Goal: Transaction & Acquisition: Obtain resource

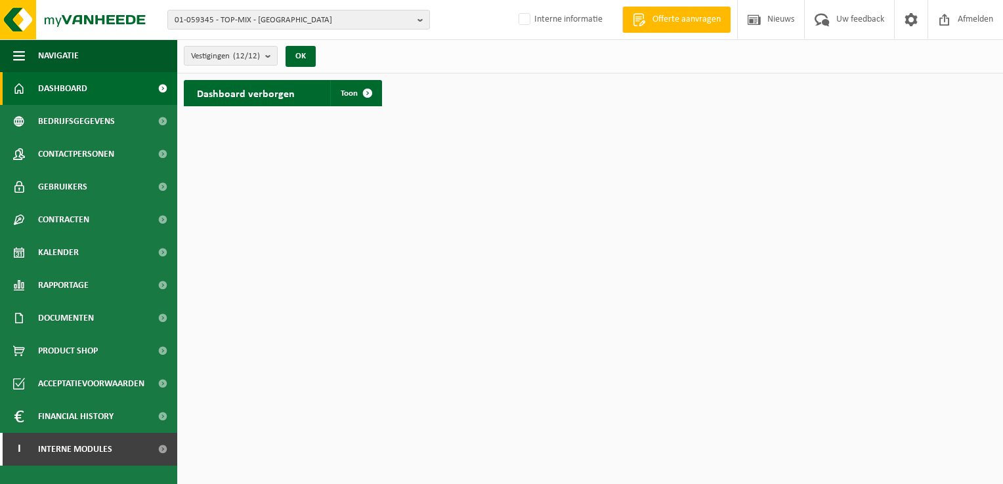
click at [68, 85] on span "Dashboard" at bounding box center [62, 88] width 49 height 33
click at [420, 22] on b "button" at bounding box center [424, 20] width 12 height 18
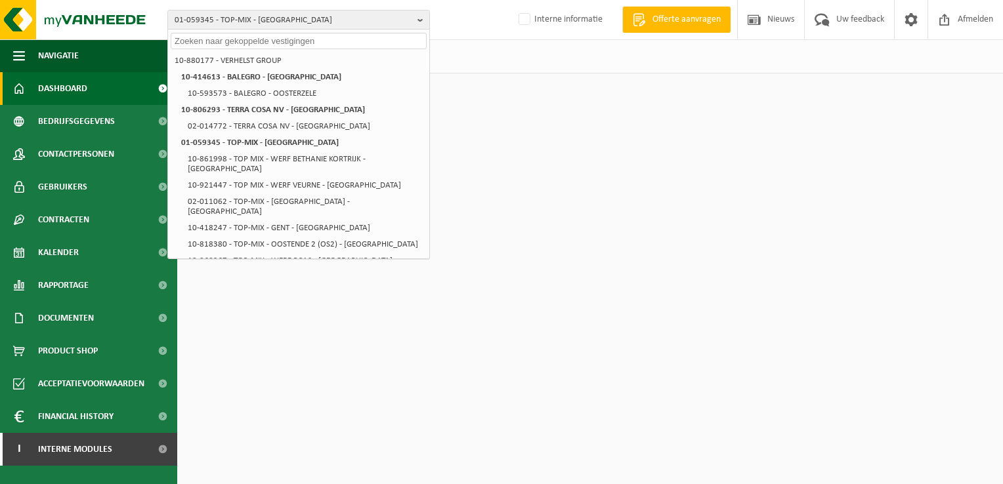
click at [386, 37] on input "text" at bounding box center [299, 41] width 256 height 16
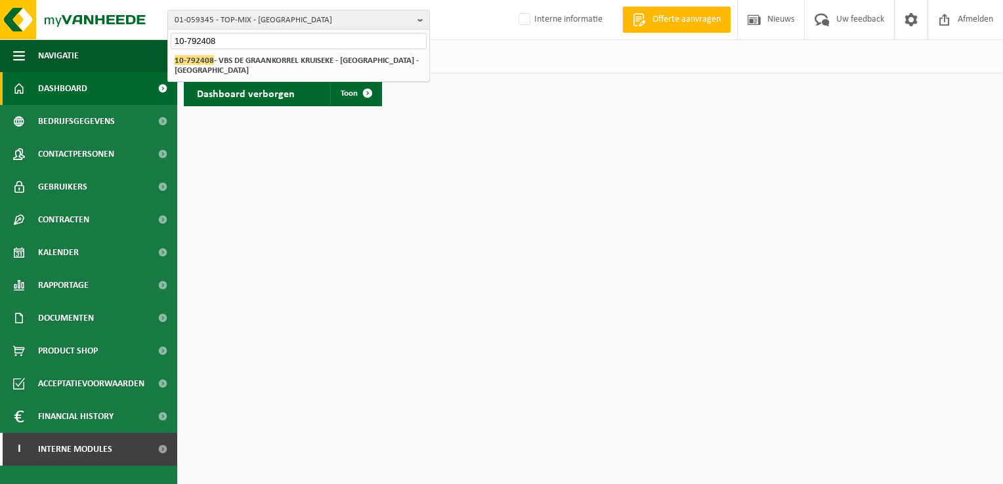
type input "10-792408"
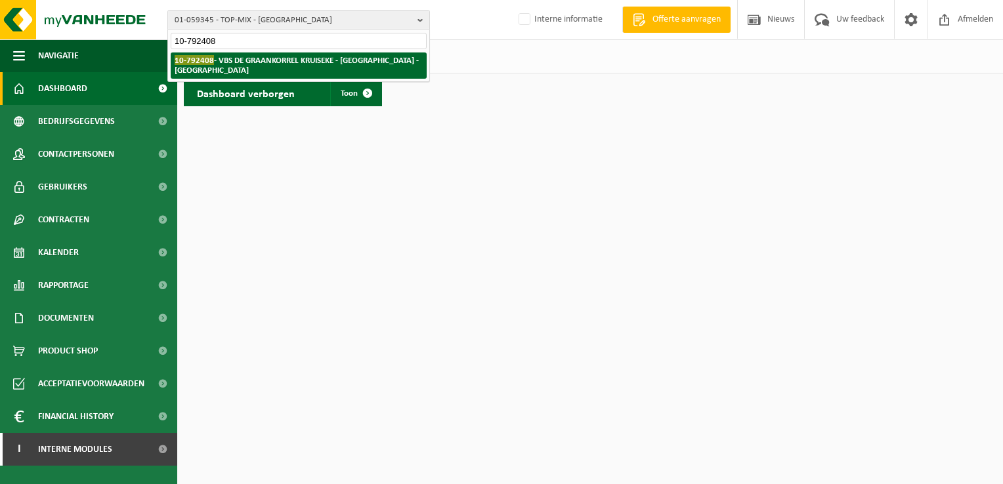
click at [351, 54] on li "10-792408 - VBS DE GRAANKORREL KRUISEKE - KRUISEKESTRAAT - WERVIK" at bounding box center [299, 66] width 256 height 26
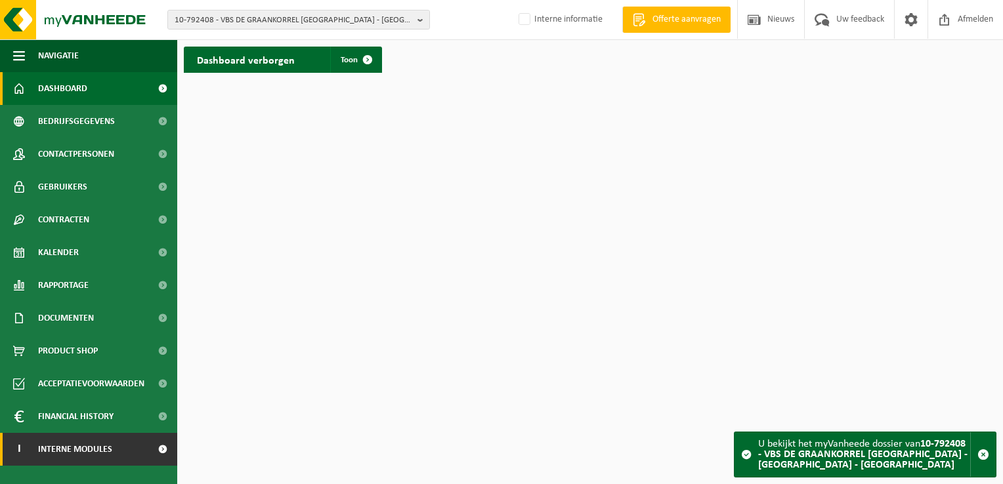
click at [101, 453] on span "Interne modules" at bounding box center [75, 449] width 74 height 33
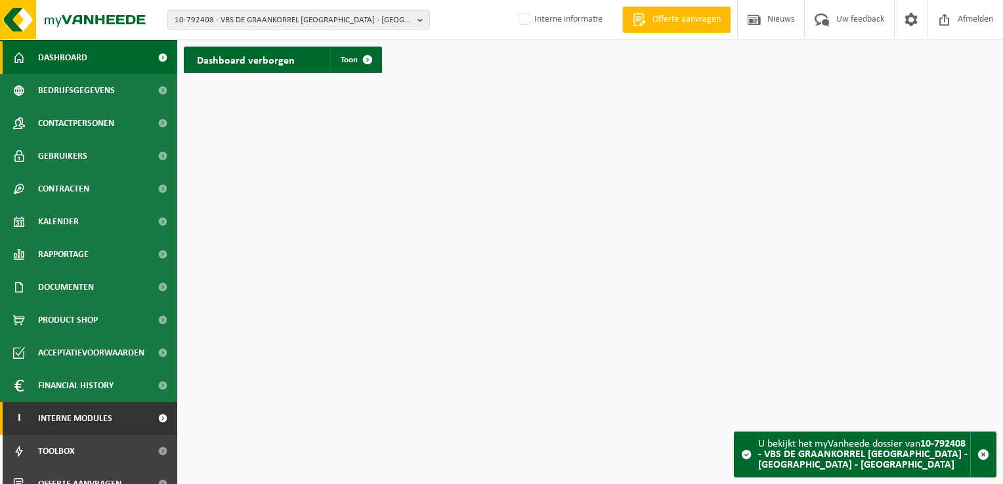
scroll to position [47, 0]
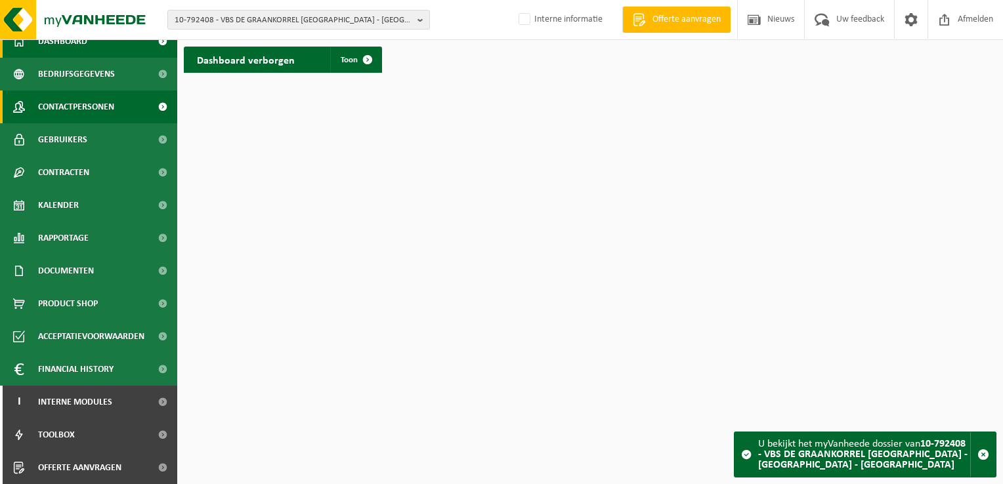
click at [68, 102] on span "Contactpersonen" at bounding box center [76, 107] width 76 height 33
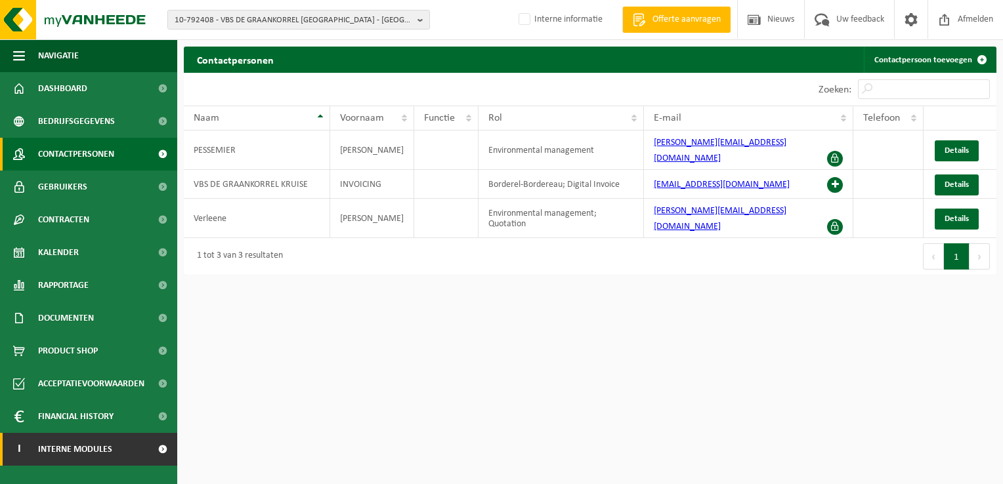
click at [80, 446] on span "Interne modules" at bounding box center [75, 449] width 74 height 33
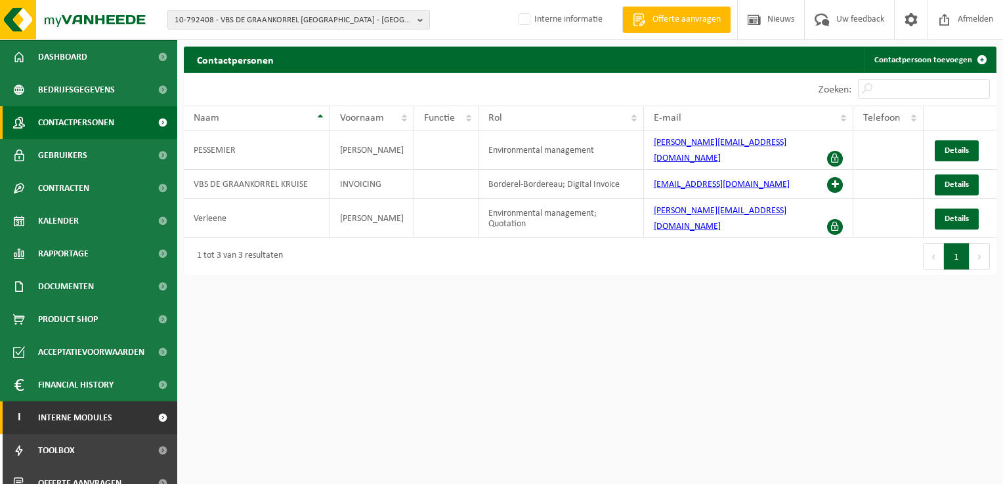
scroll to position [47, 0]
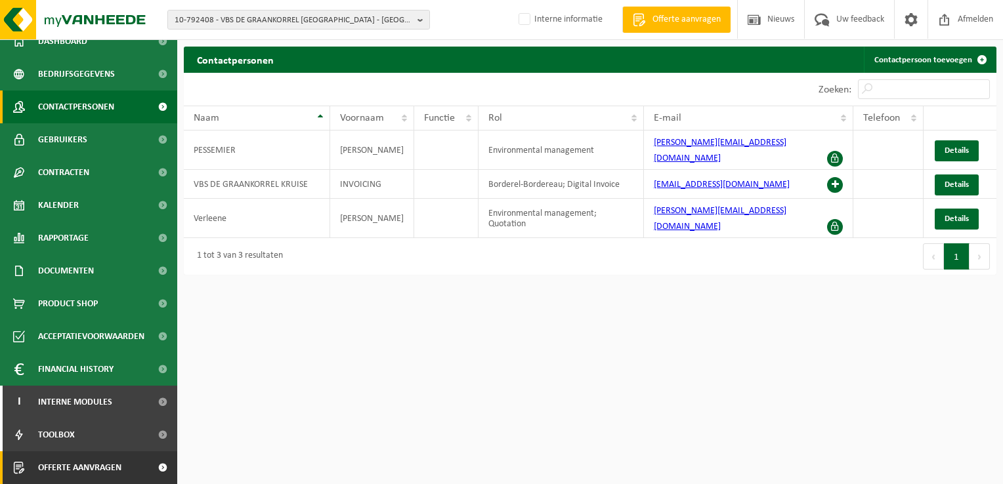
click at [100, 471] on span "Offerte aanvragen" at bounding box center [79, 468] width 83 height 33
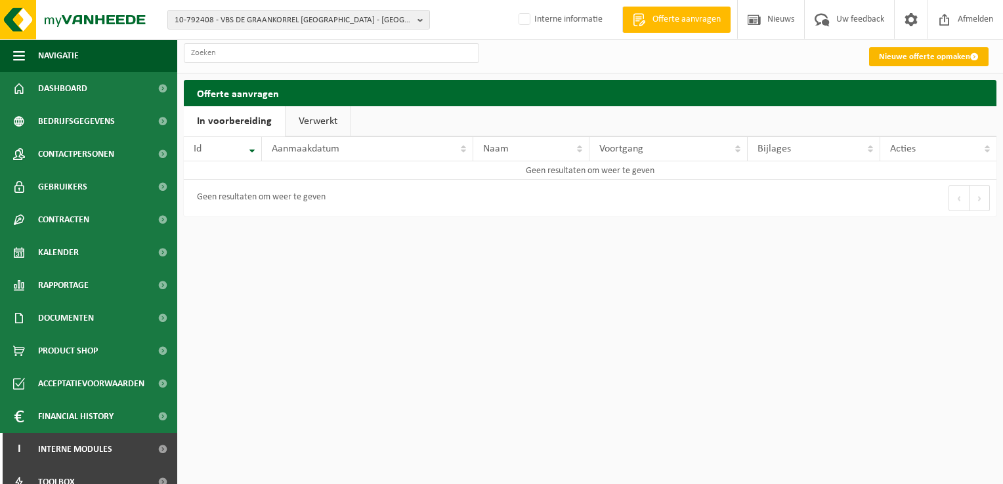
click at [937, 50] on link "Nieuwe offerte opmaken" at bounding box center [928, 56] width 119 height 19
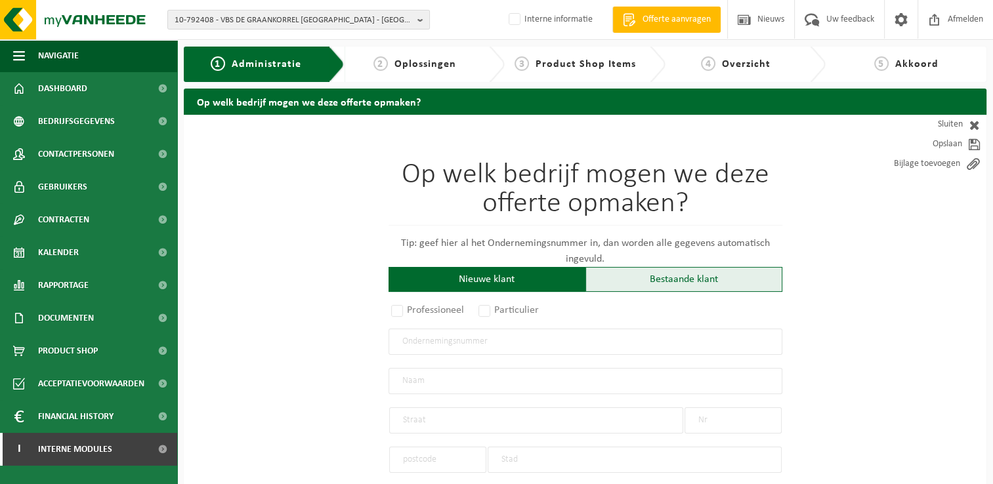
click at [642, 277] on div "Bestaande klant" at bounding box center [684, 279] width 197 height 25
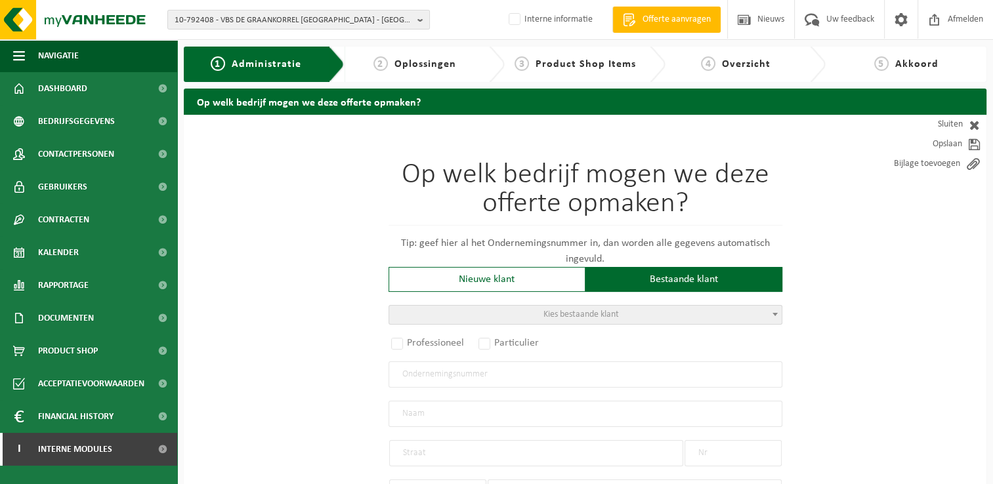
click at [632, 316] on span "Kies bestaande klant" at bounding box center [585, 315] width 393 height 18
click at [614, 338] on input "search" at bounding box center [584, 335] width 387 height 16
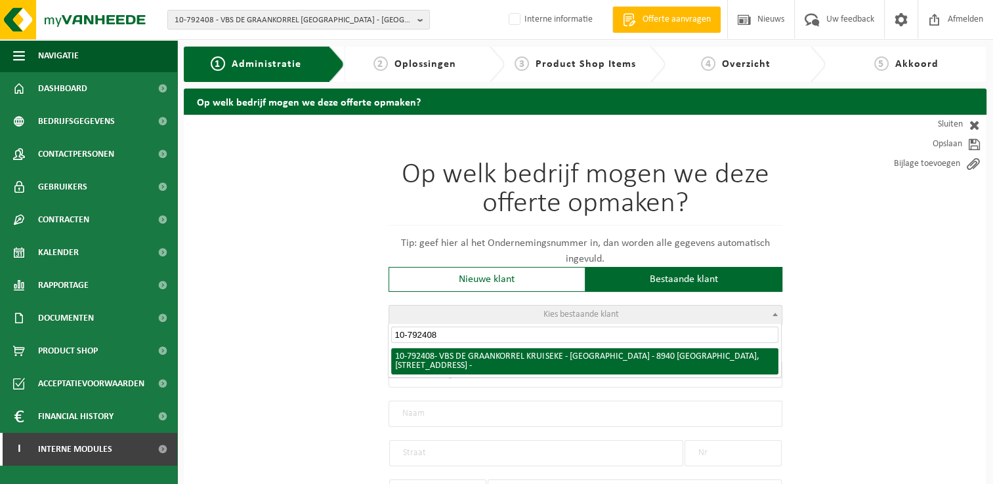
type input "10-792408"
radio input "true"
type input "VBS DE GRAANKORREL KRUISEKE - KRUISEKESTRAAT"
type input "KRUISEKESTRAAT"
type input "461 A"
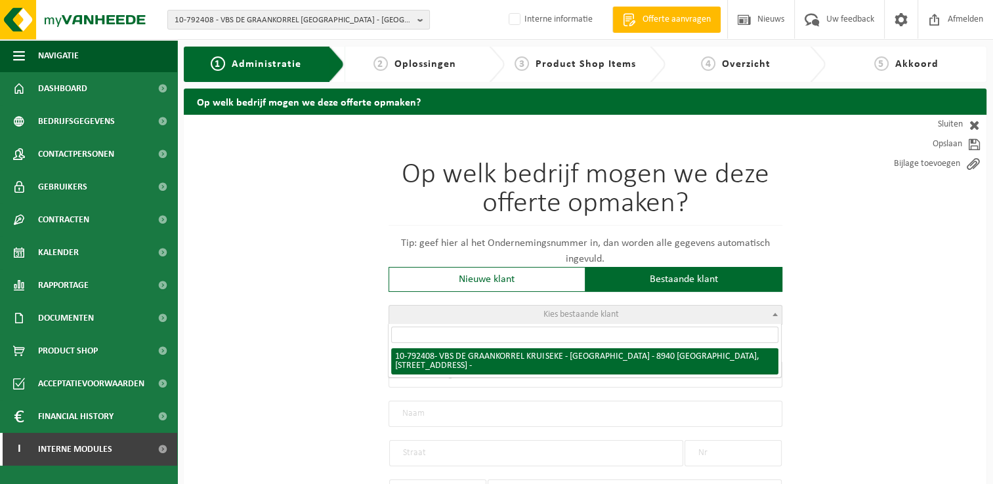
type input "8940"
type input "WERVIK"
select select "1260"
type input "VBS DE GRAANKORREL KRUISEKE - KRUISEKESTRAAT"
type input "KRUISEKESTRAAT"
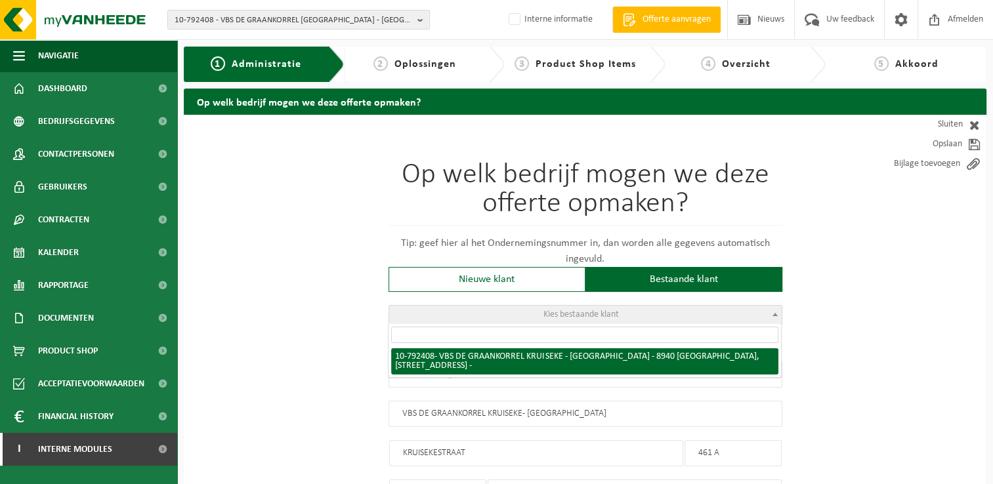
type input "461 A"
type input "8940"
type input "WERVIK"
select select "30531"
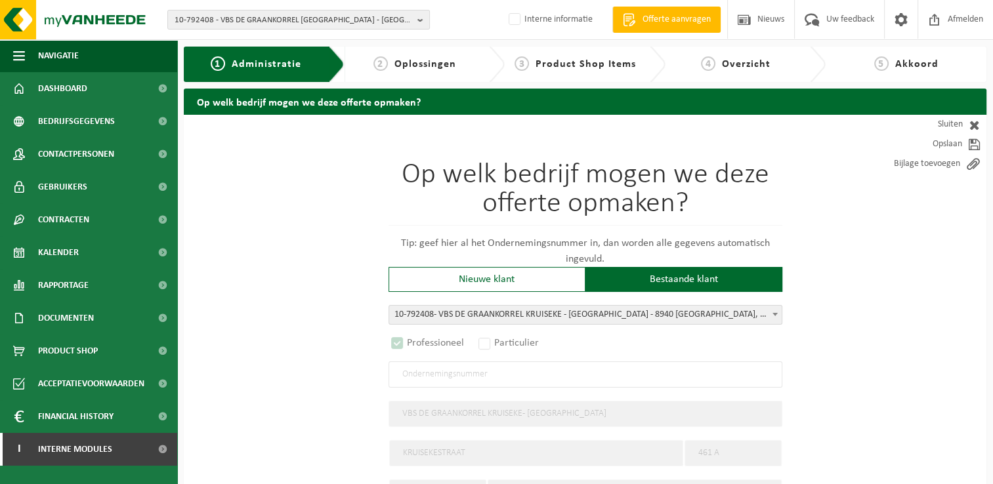
select select "D"
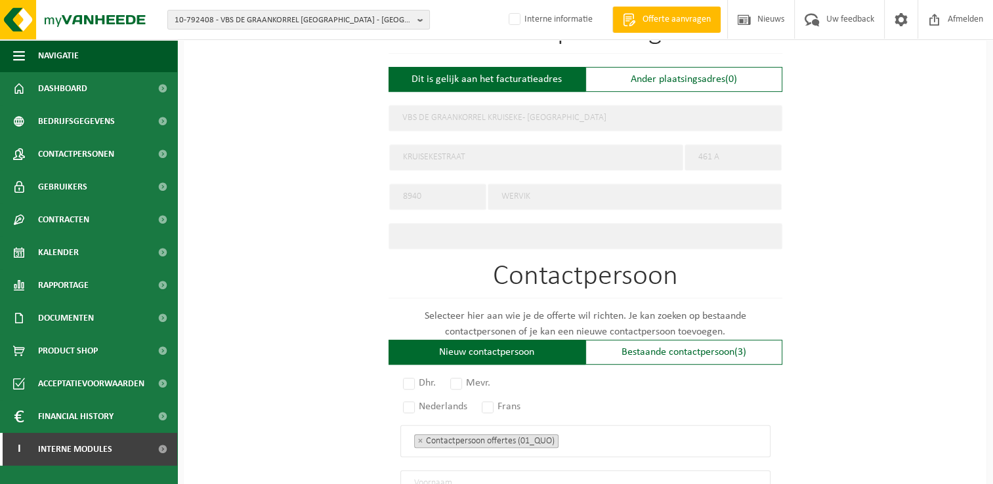
scroll to position [591, 0]
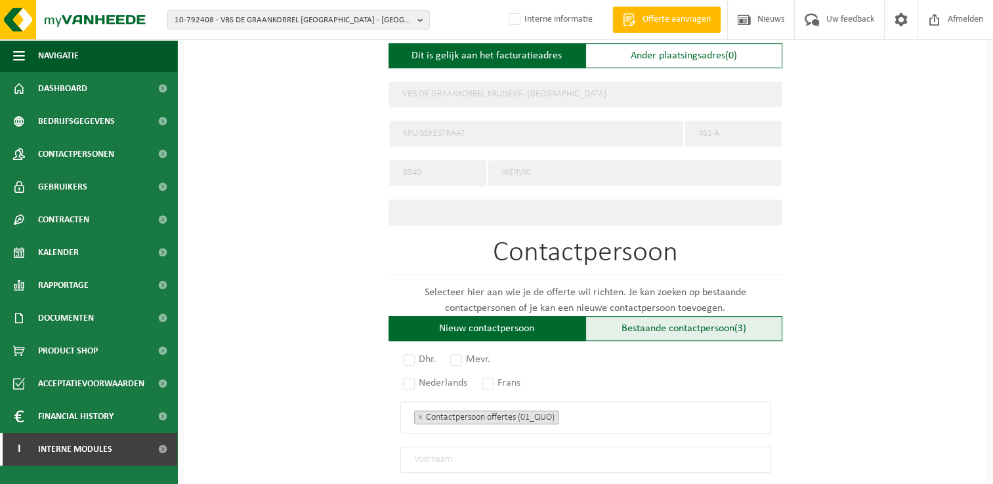
click at [641, 330] on div "Bestaande contactpersoon (3)" at bounding box center [684, 328] width 197 height 25
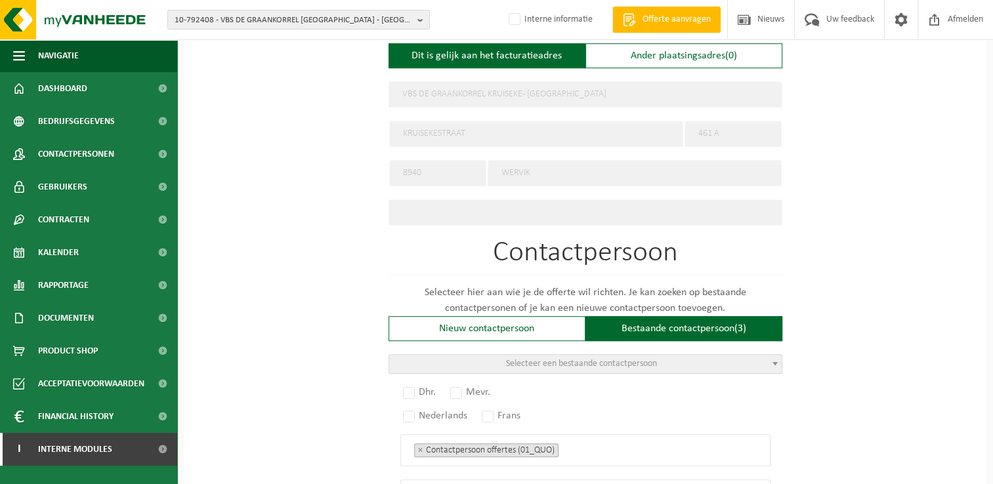
click at [607, 359] on span "Selecteer een bestaande contactpersoon" at bounding box center [581, 364] width 151 height 10
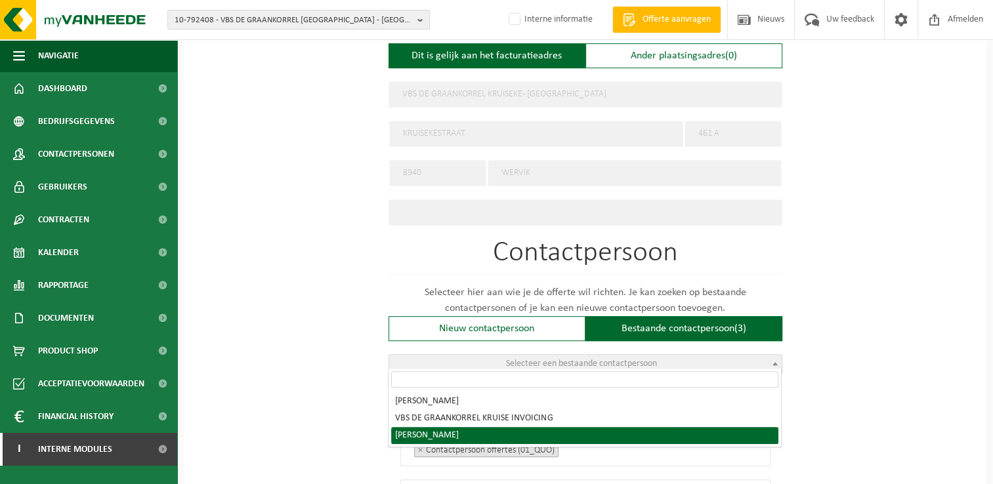
radio input "true"
select select "{"code":"10-879329","firstname":"ASTRID","surname":"PESSEMIER","gender":"Unknow…"
type input "ASTRID"
type input "PESSEMIER"
type input "astrid.pessemier@degraankorrel.com"
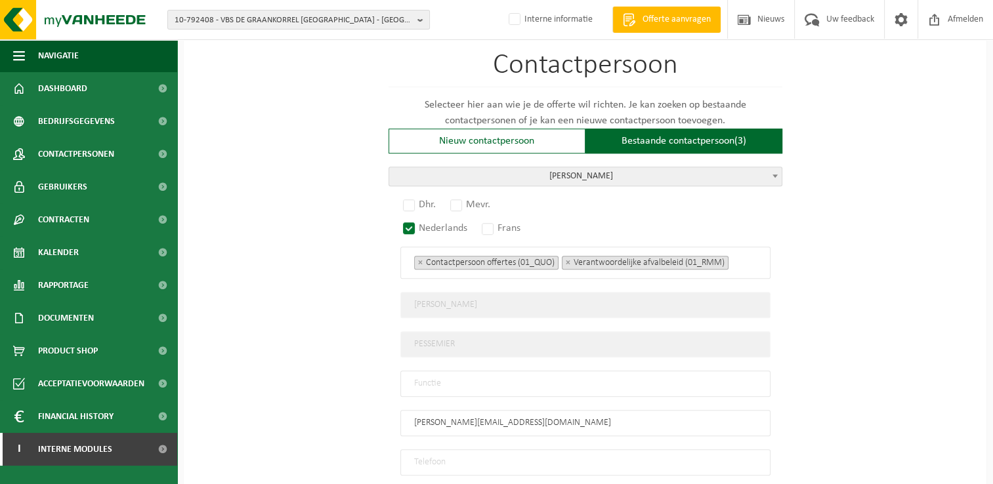
scroll to position [788, 0]
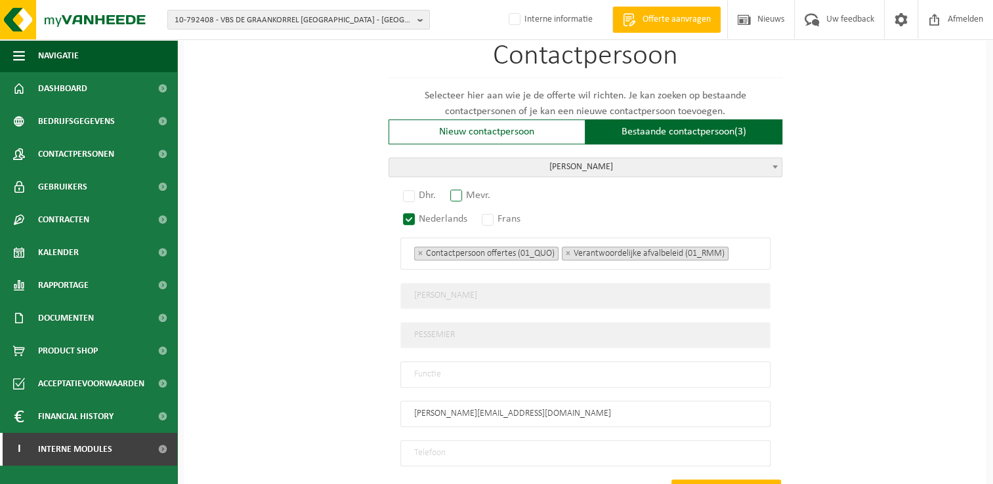
click at [460, 186] on label "Mevr." at bounding box center [471, 195] width 47 height 18
radio input "true"
click at [533, 372] on input "text" at bounding box center [585, 375] width 370 height 26
click at [517, 368] on input "text" at bounding box center [585, 375] width 370 height 26
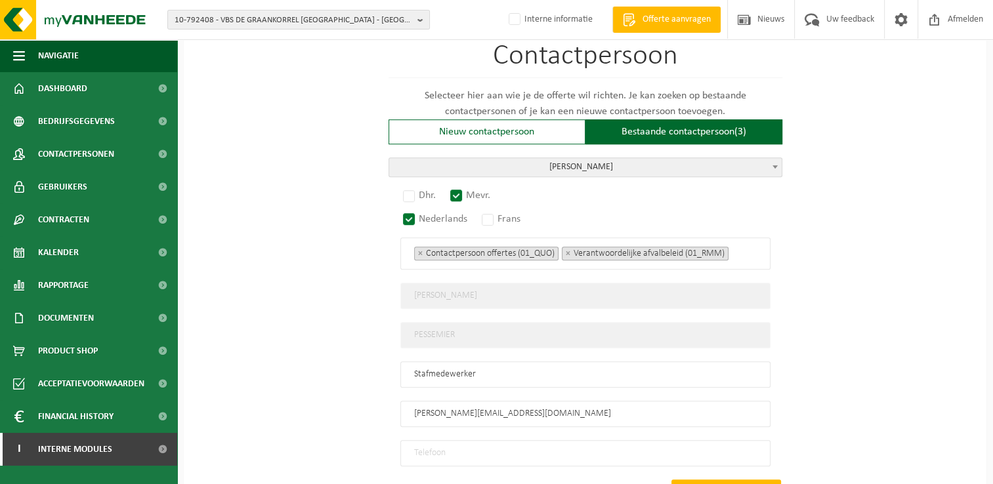
scroll to position [853, 0]
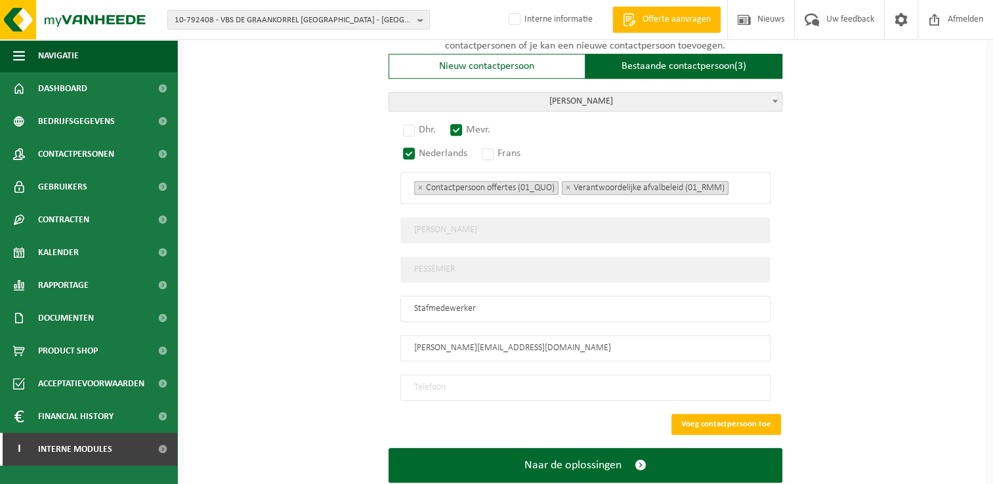
type input "Stafmedewerker"
click at [471, 377] on input "tel" at bounding box center [585, 388] width 370 height 26
type input "+32 56 19 40 50"
click at [707, 415] on button "Voeg contactpersoon toe" at bounding box center [727, 424] width 110 height 21
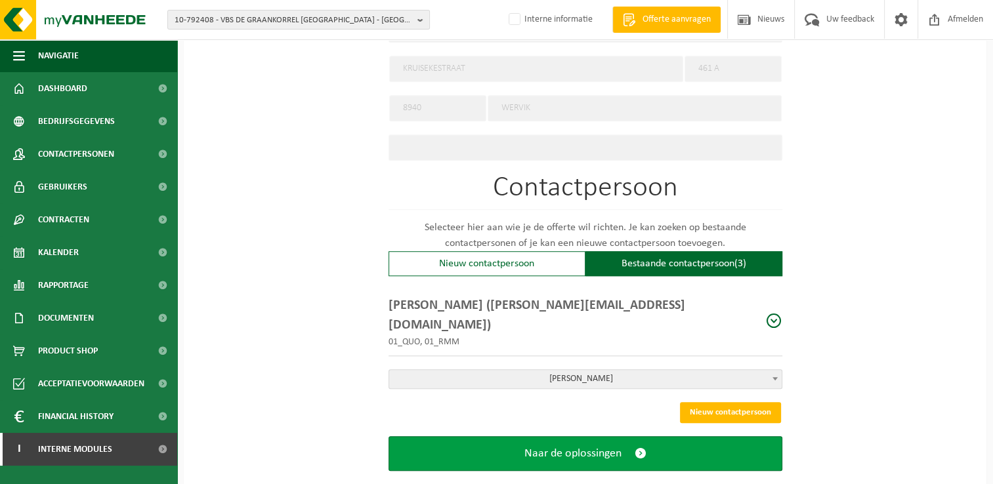
click at [675, 437] on button "Naar de oplossingen" at bounding box center [586, 454] width 394 height 35
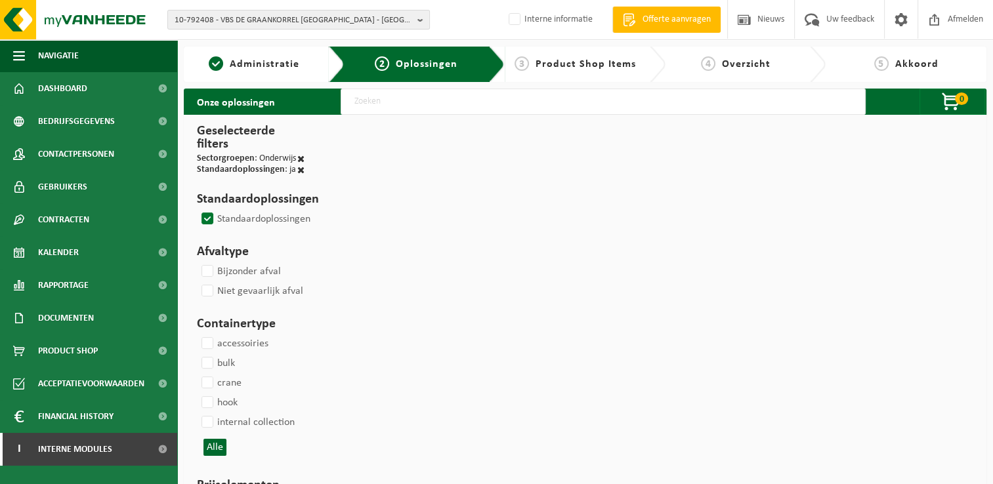
click at [484, 103] on input "text" at bounding box center [603, 102] width 525 height 26
type input "04-00002"
select select
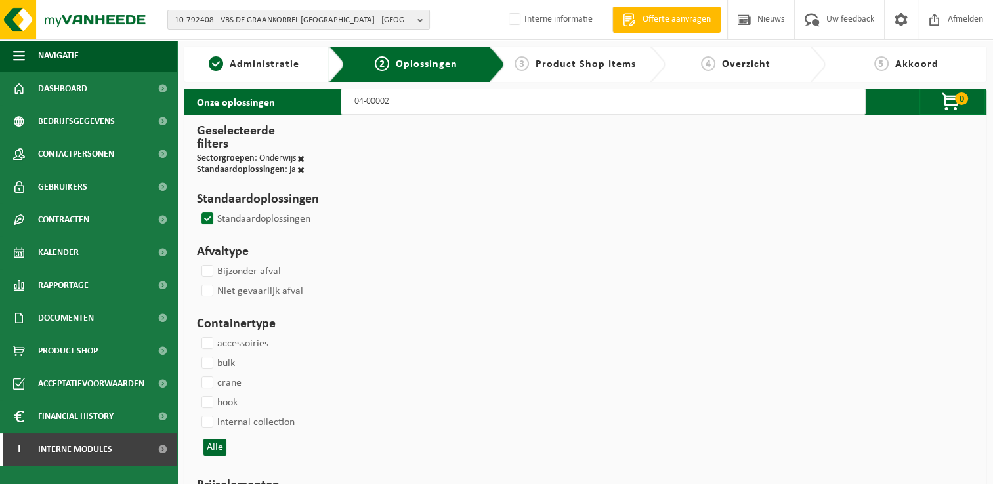
select select
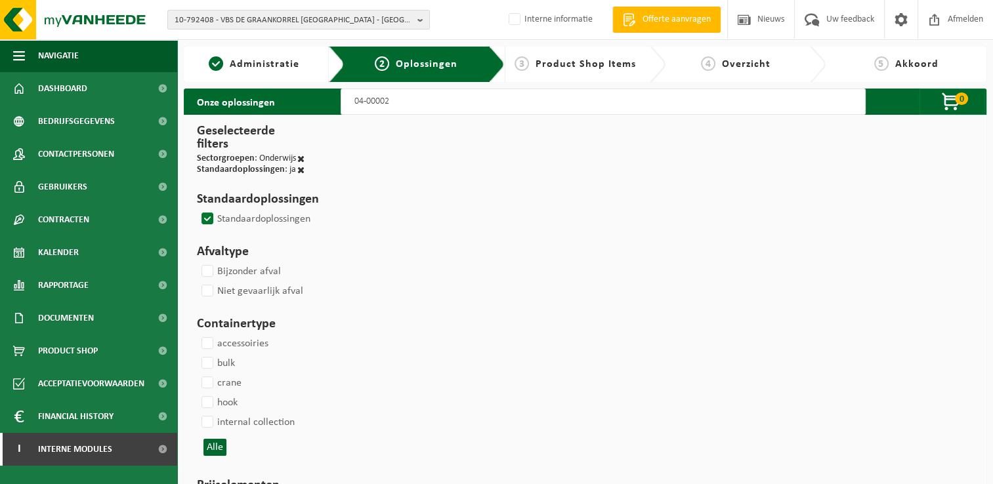
select select
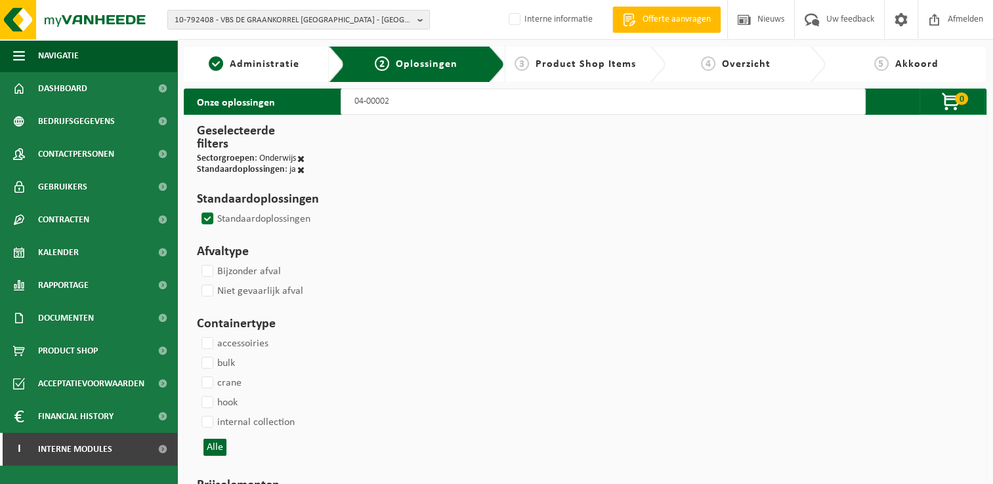
select select
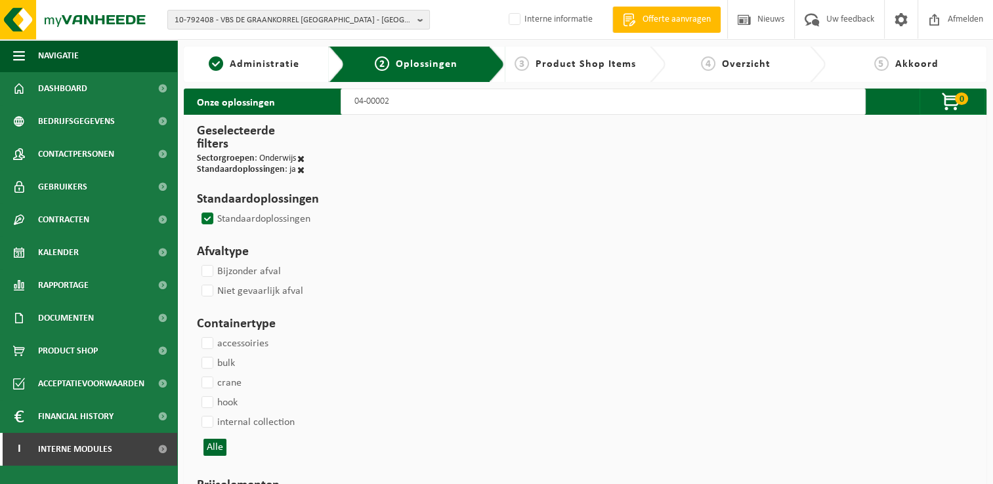
select select
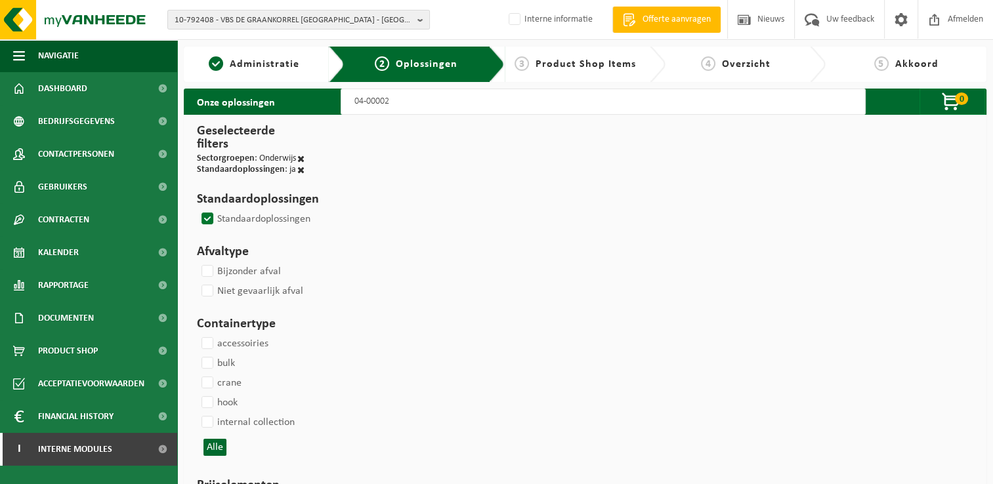
select select
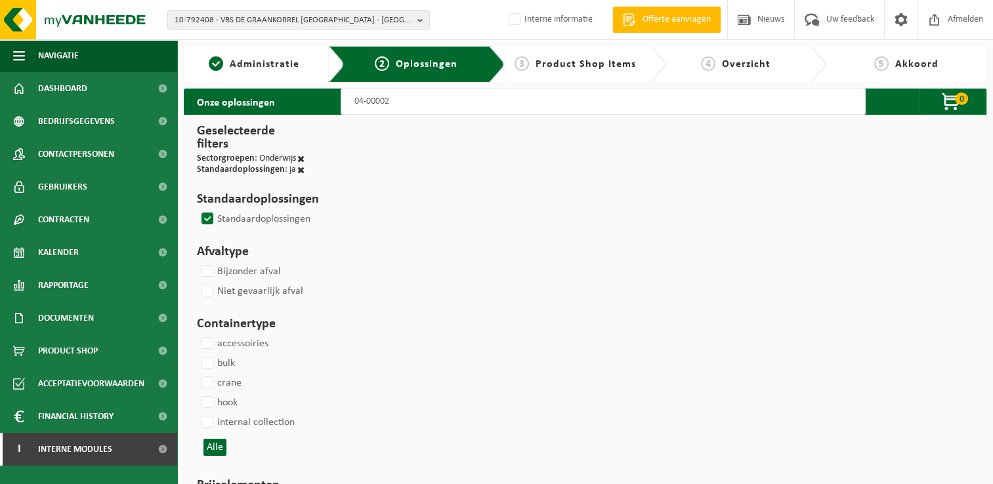
select select
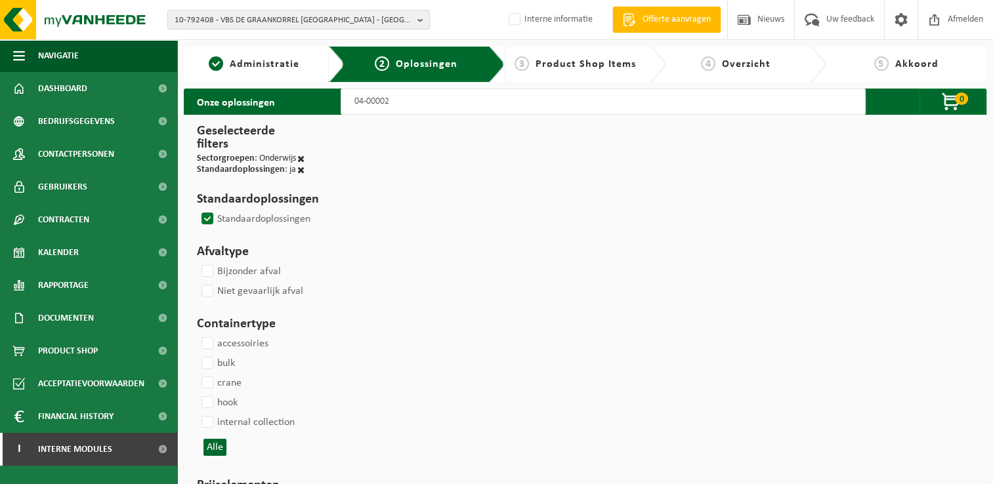
select select
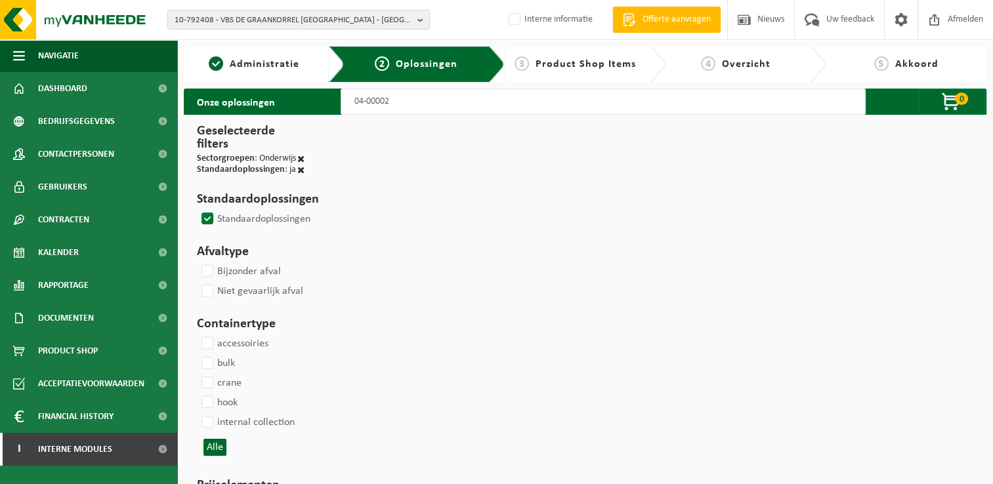
select select
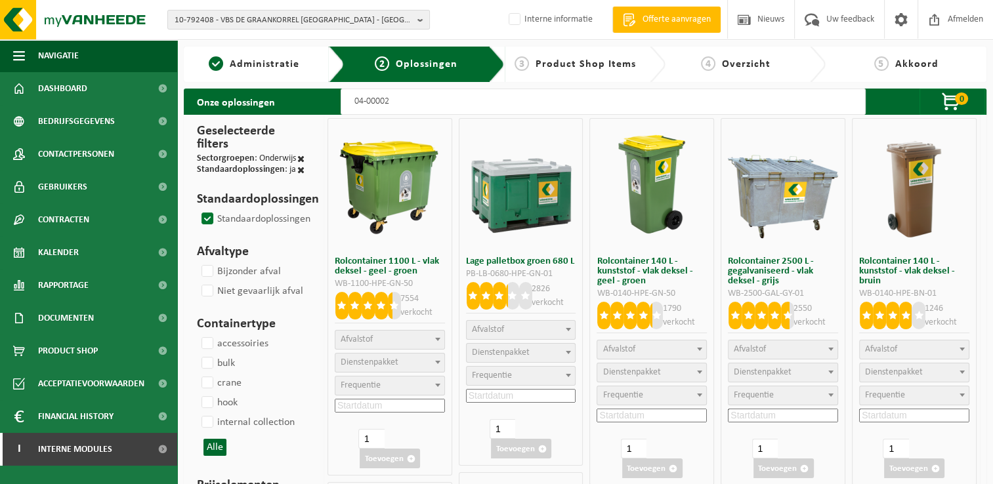
type input "04-000025"
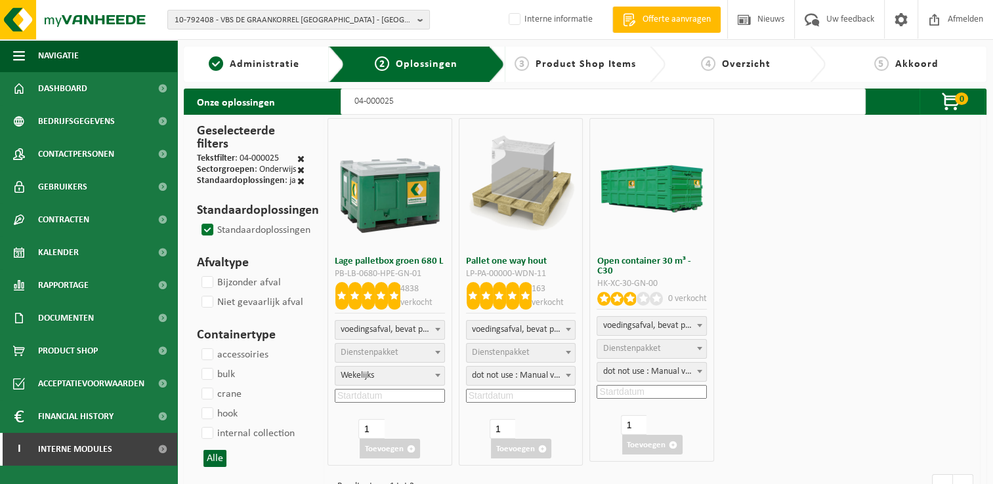
select select
select select "29"
select select "8"
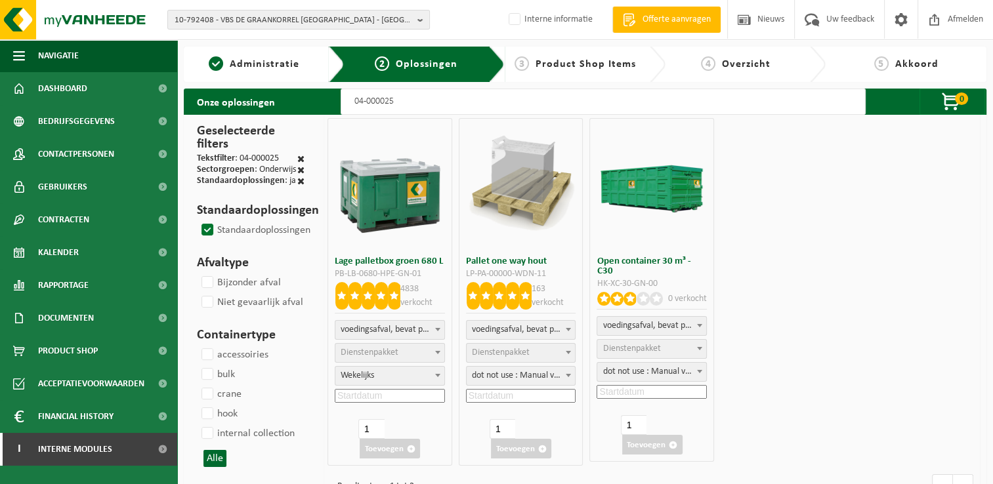
select select "24"
select select "25"
select select "7"
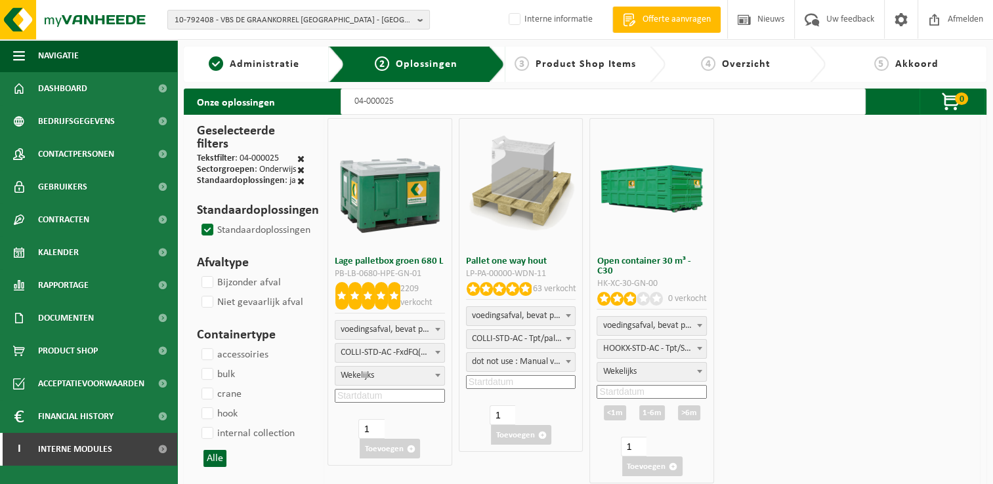
select select "25"
type input "04-000025 6"
select select
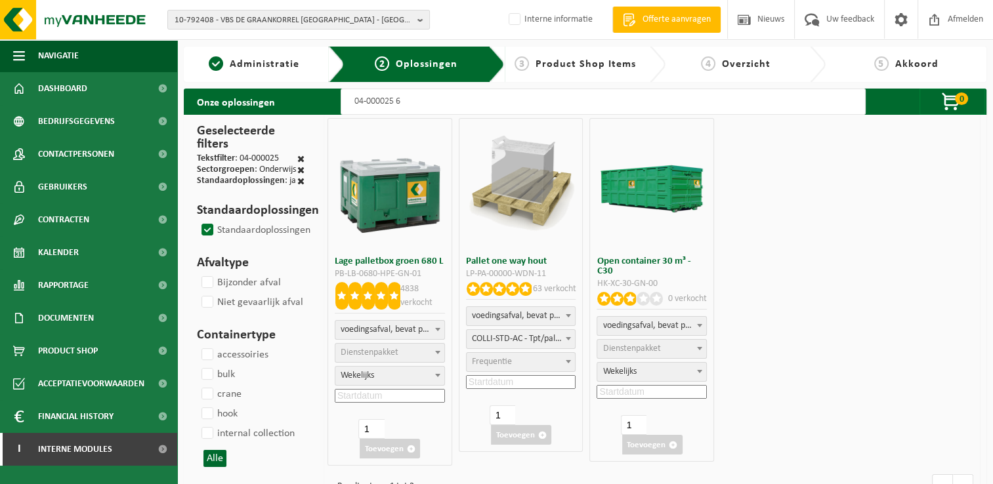
select select
type input "04-000025 60"
select select "29"
select select "8"
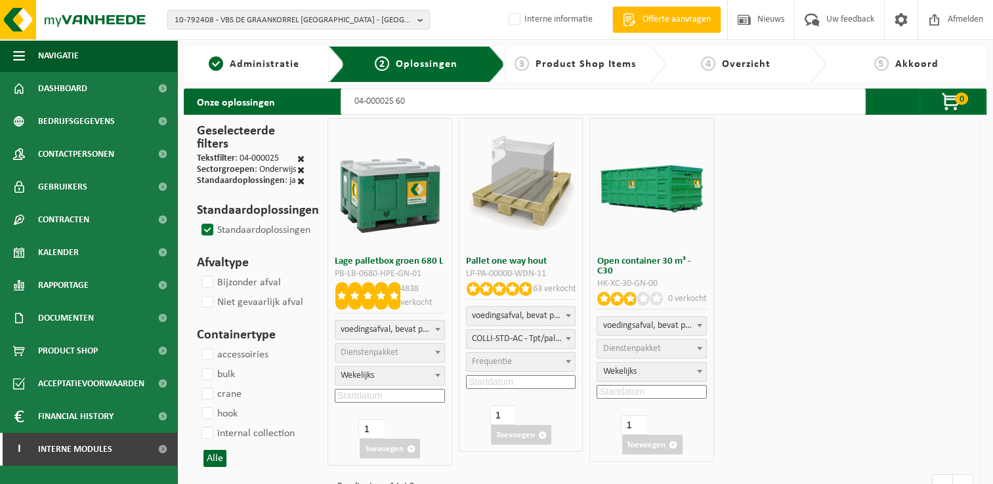
select select "25"
select select "7"
select select "25"
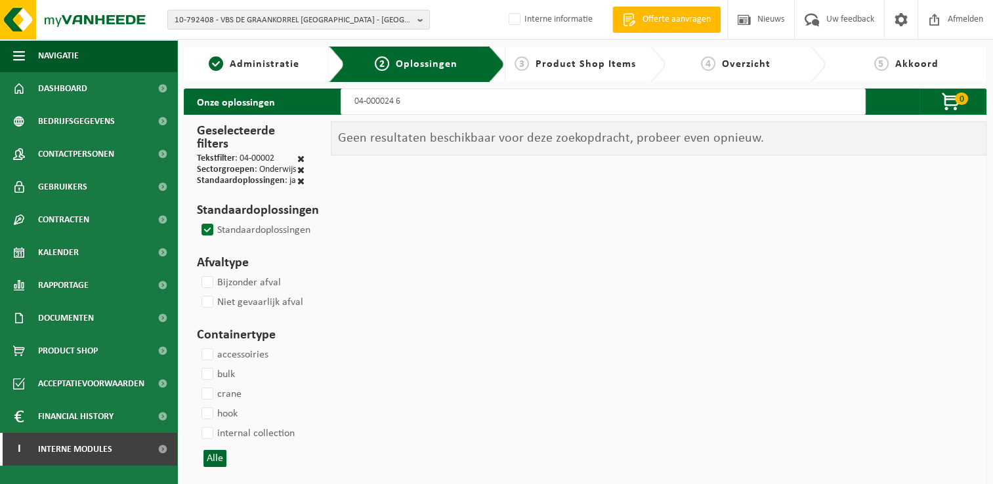
type input "04-000024 60"
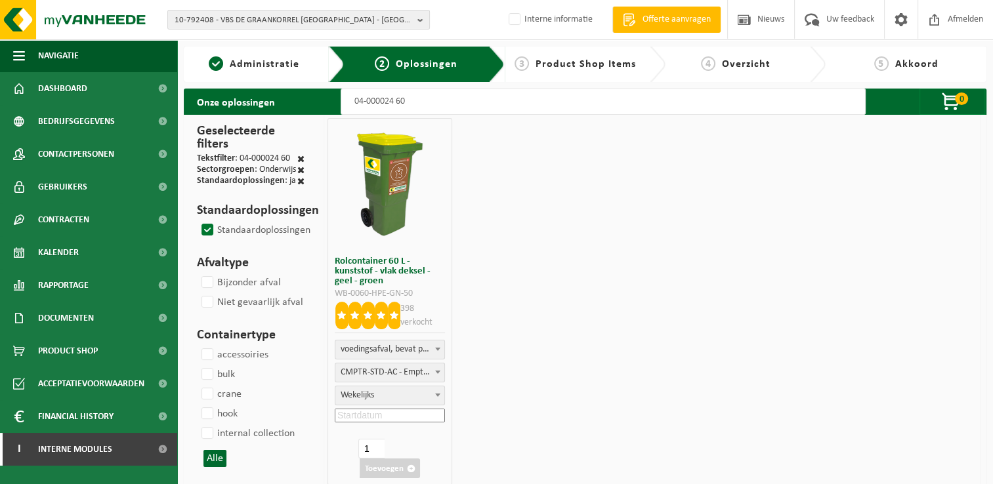
select select
type input "04-000024 60"
click at [384, 397] on span "Frequentie" at bounding box center [389, 396] width 109 height 18
select select "8"
click at [395, 419] on input at bounding box center [390, 416] width 110 height 14
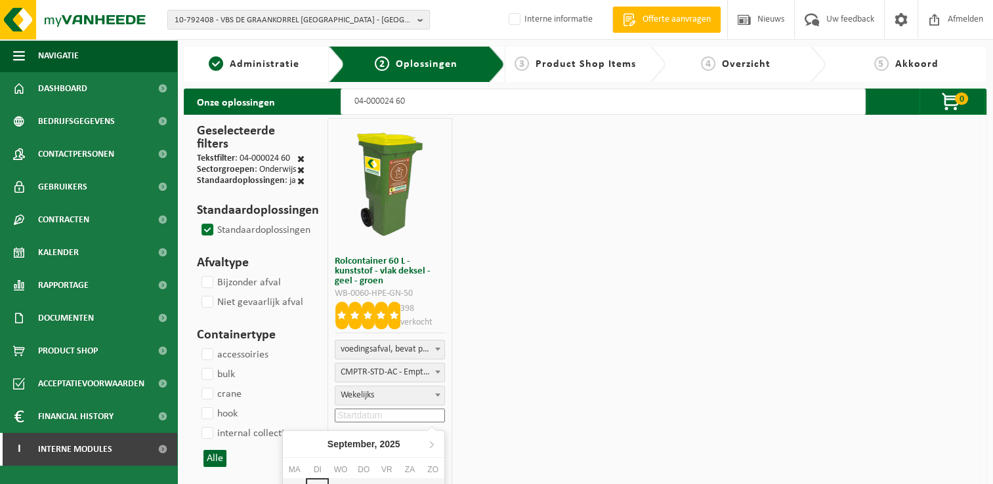
scroll to position [197, 0]
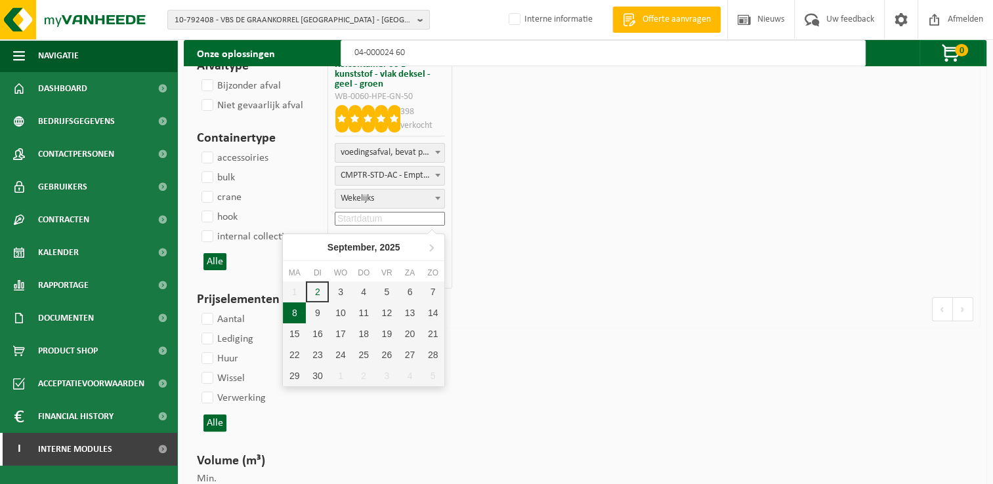
click at [292, 309] on div "8" at bounding box center [294, 313] width 23 height 21
type input "2025-09-08"
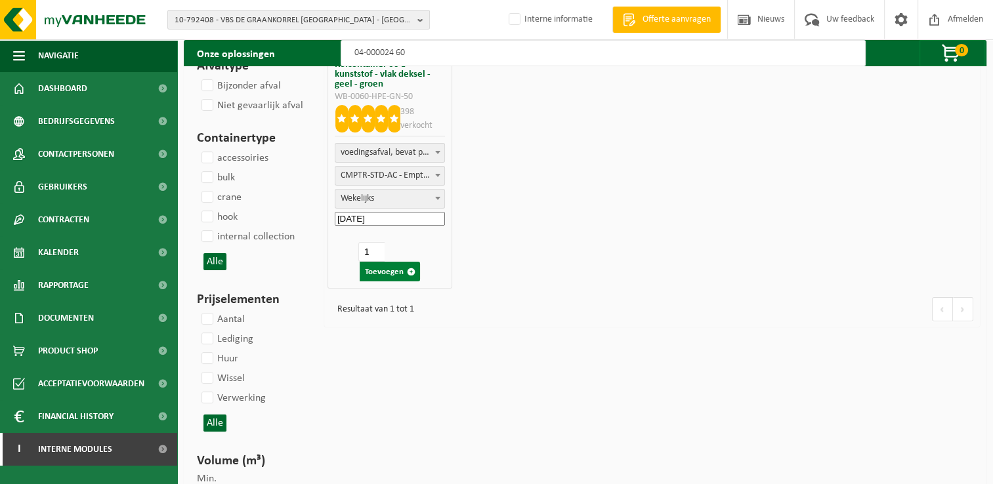
click at [383, 267] on button "Toevoegen" at bounding box center [390, 272] width 60 height 20
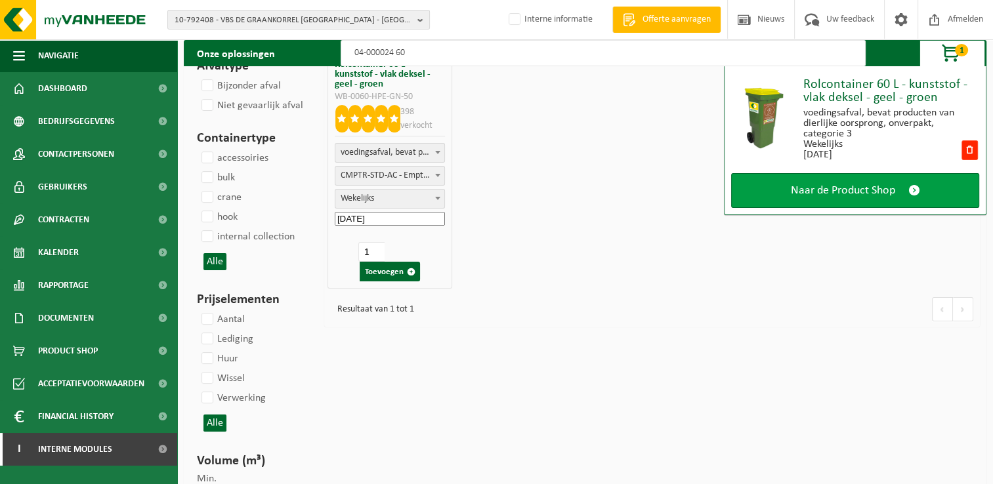
click at [806, 195] on span "Naar de Product Shop" at bounding box center [843, 191] width 104 height 14
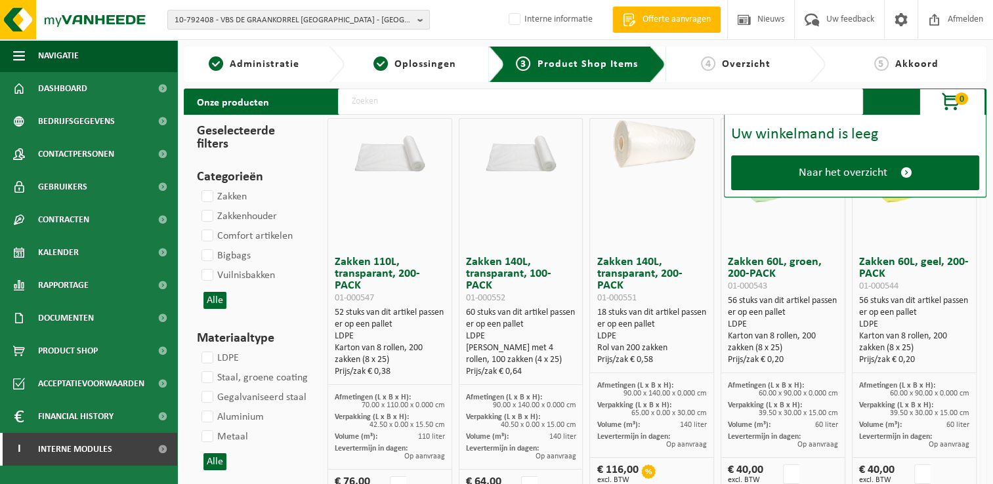
click at [504, 91] on input "text" at bounding box center [600, 102] width 525 height 26
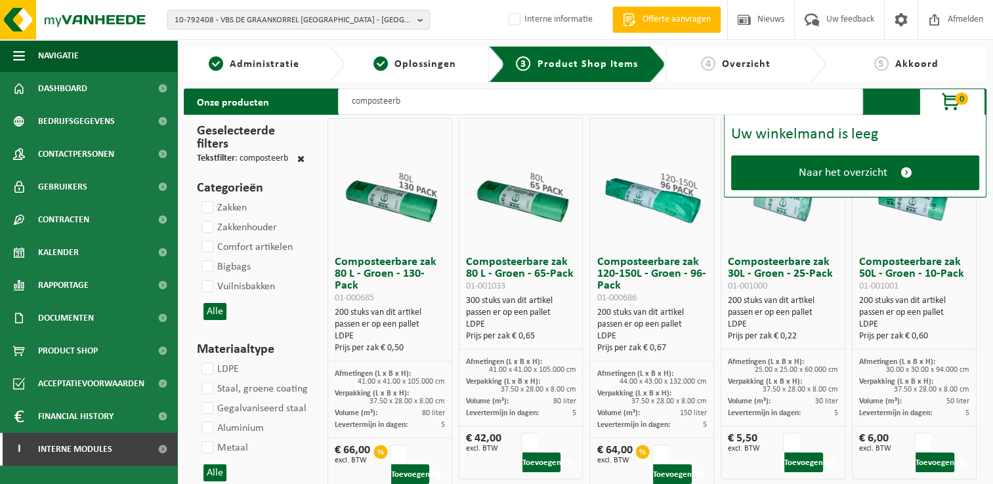
type input "composteerbare zak"
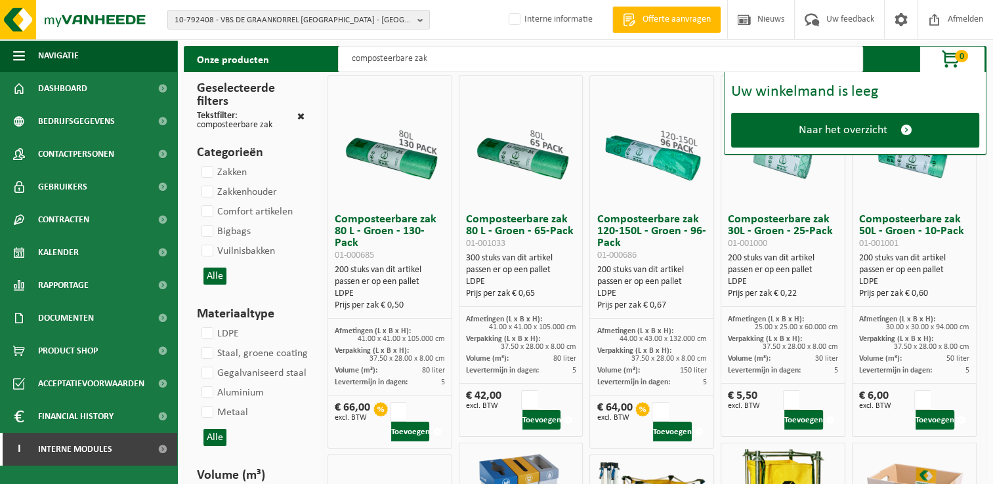
scroll to position [66, 0]
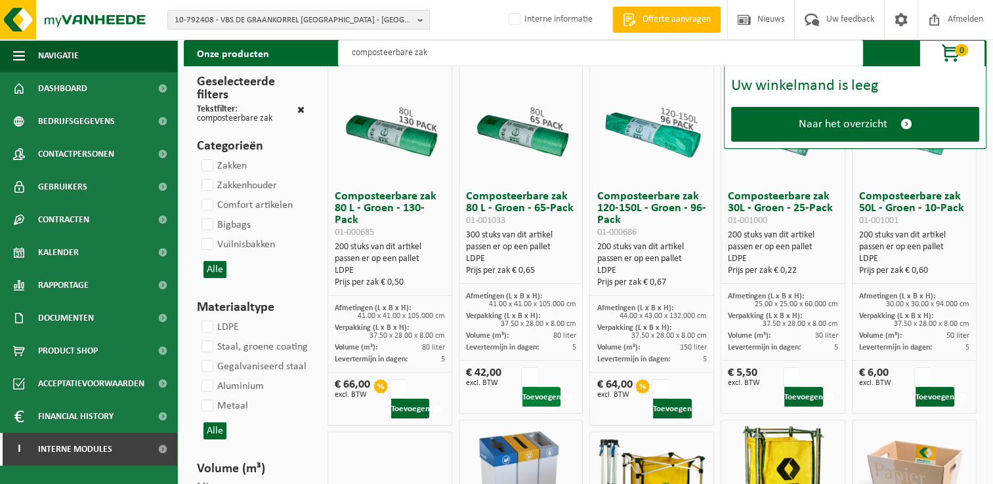
click at [547, 398] on button "Toevoegen" at bounding box center [542, 397] width 39 height 20
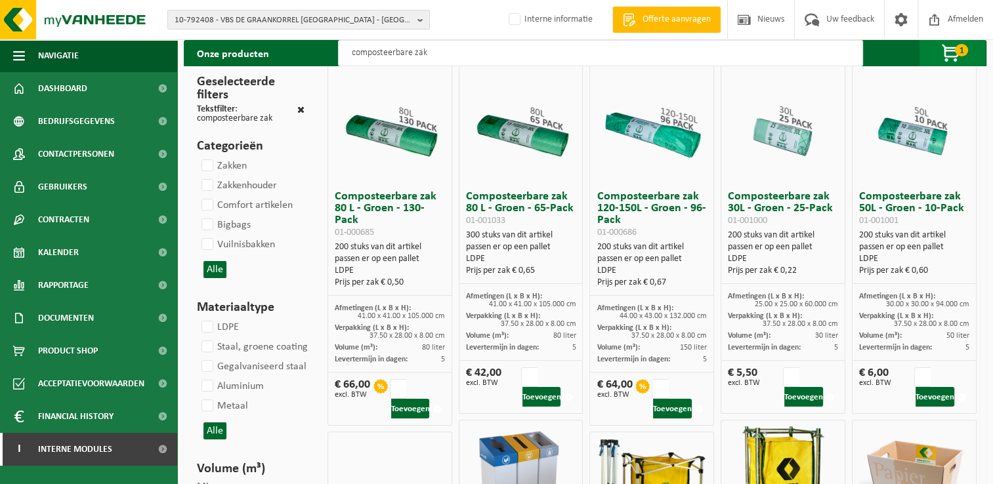
click at [949, 51] on span "button" at bounding box center [952, 54] width 66 height 26
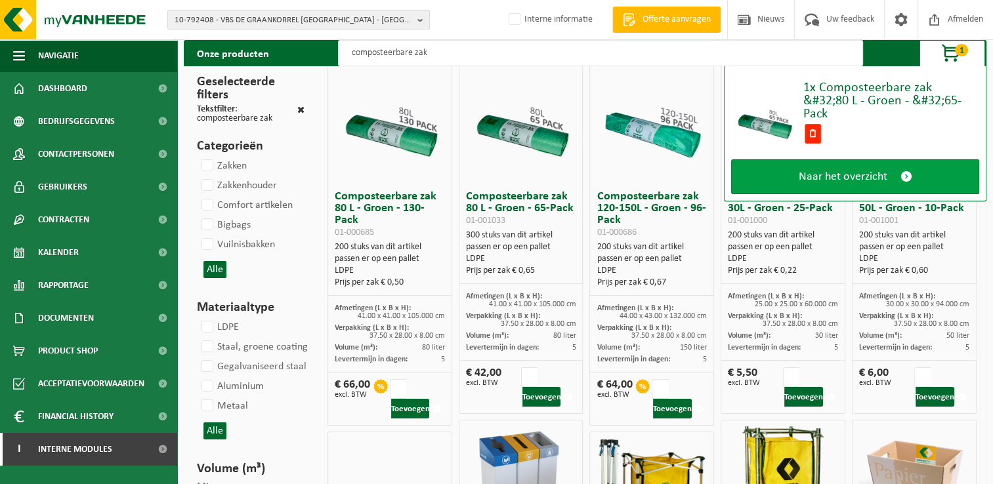
click at [875, 184] on link "Naar het overzicht" at bounding box center [855, 177] width 248 height 35
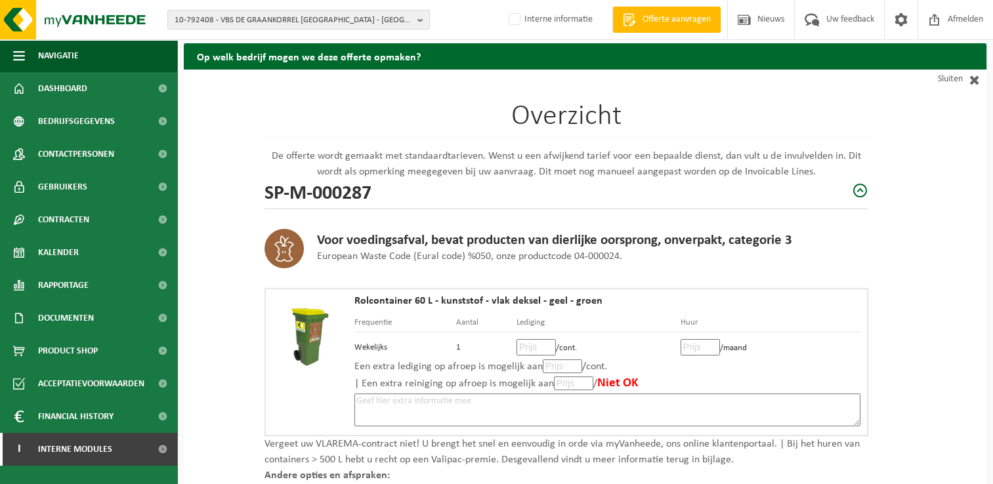
scroll to position [66, 0]
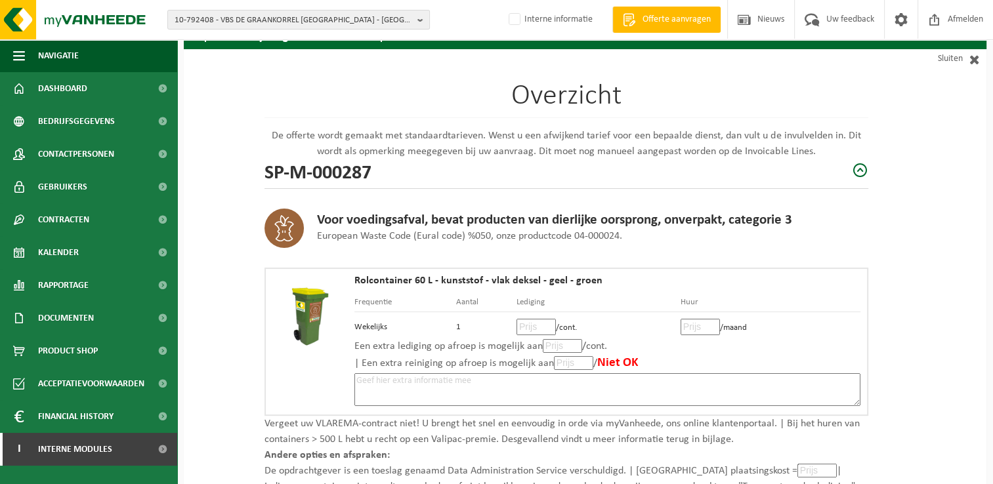
click at [529, 324] on input "number" at bounding box center [536, 327] width 39 height 16
type input "15"
type input "15.50"
click at [698, 324] on input "number" at bounding box center [700, 327] width 39 height 16
type input "1"
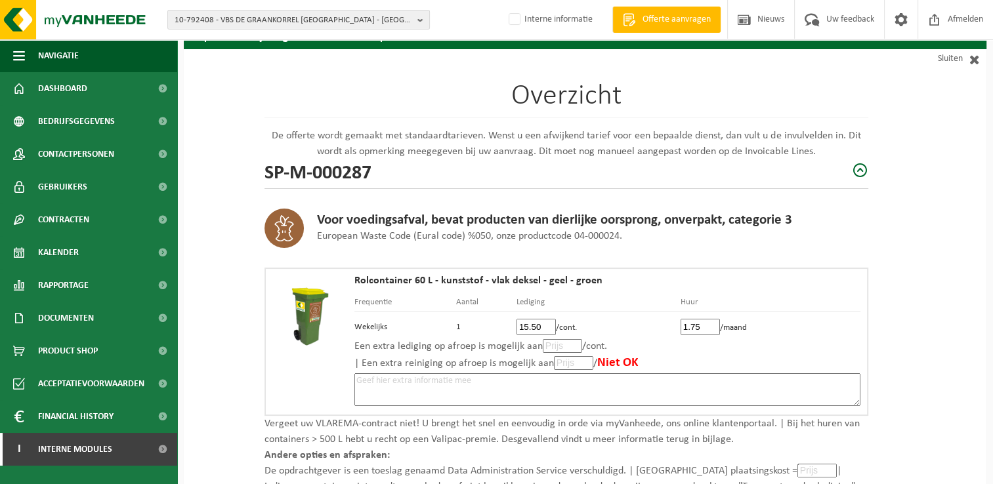
type input "1.75"
type input "0"
click at [569, 349] on input "0" at bounding box center [562, 346] width 39 height 14
type input "15"
type input "15.50"
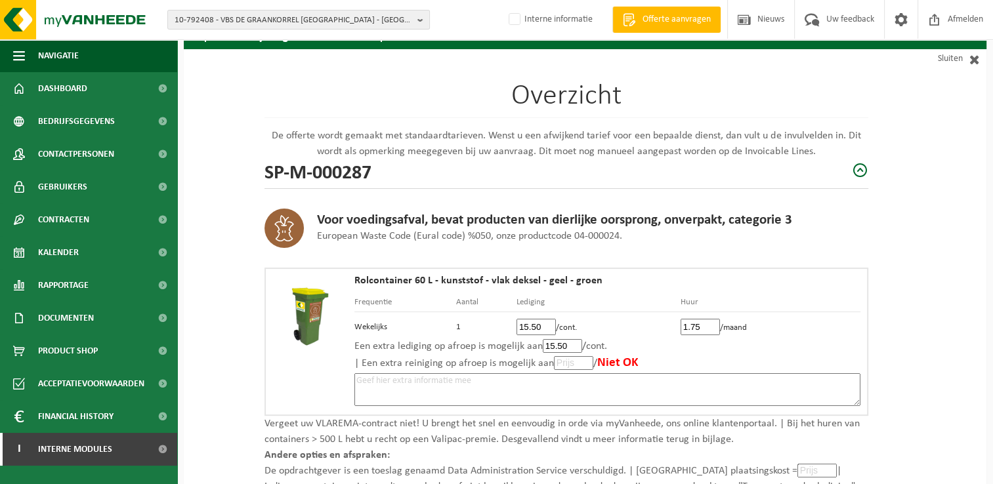
click at [567, 361] on input "number" at bounding box center [573, 363] width 39 height 14
type input "15"
type input "15.50"
click at [664, 385] on textarea at bounding box center [607, 390] width 506 height 33
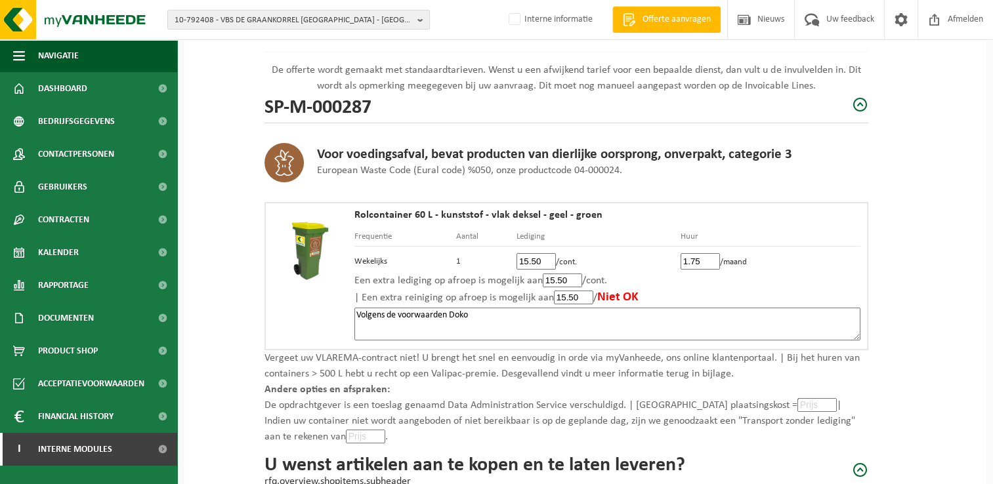
scroll to position [197, 0]
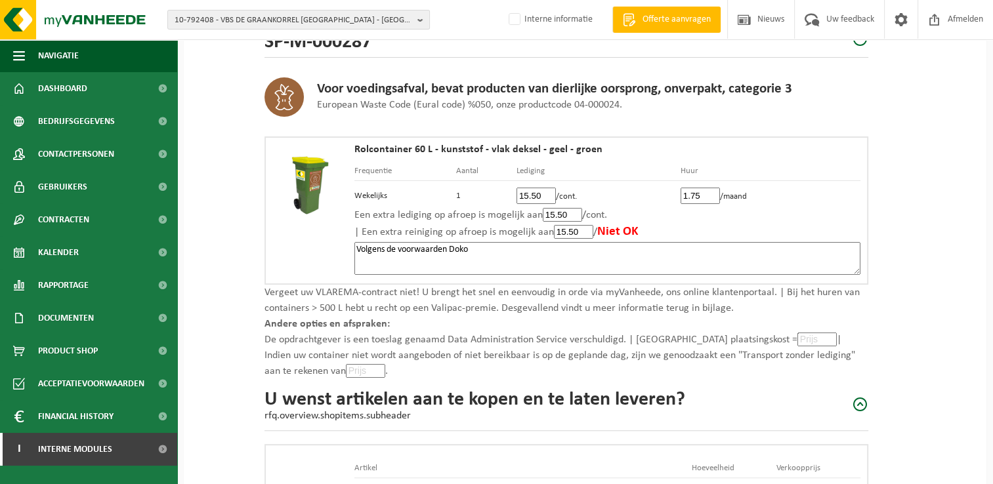
type textarea "Volgens de voorwaarden Doko"
click at [798, 337] on input "number" at bounding box center [817, 340] width 39 height 14
type input "0"
type input "0.0"
click at [346, 372] on input "number" at bounding box center [365, 371] width 39 height 14
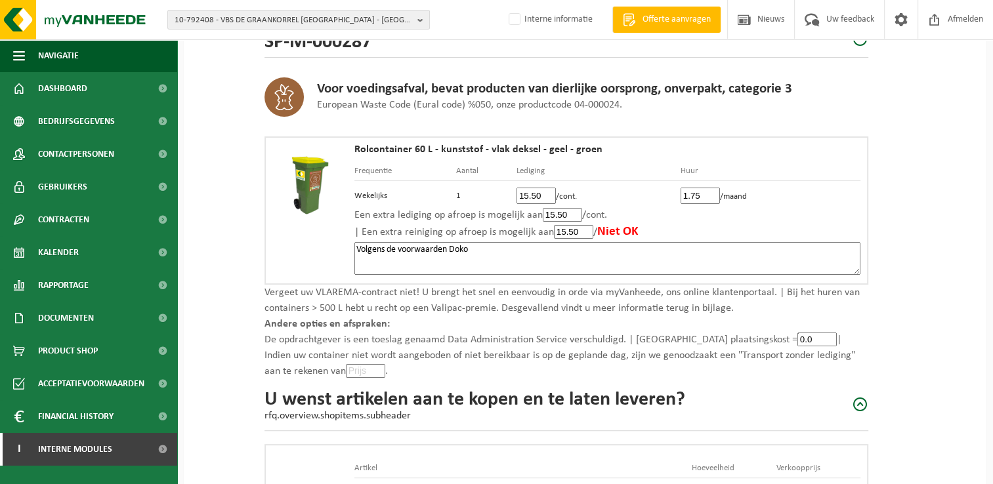
type input "0"
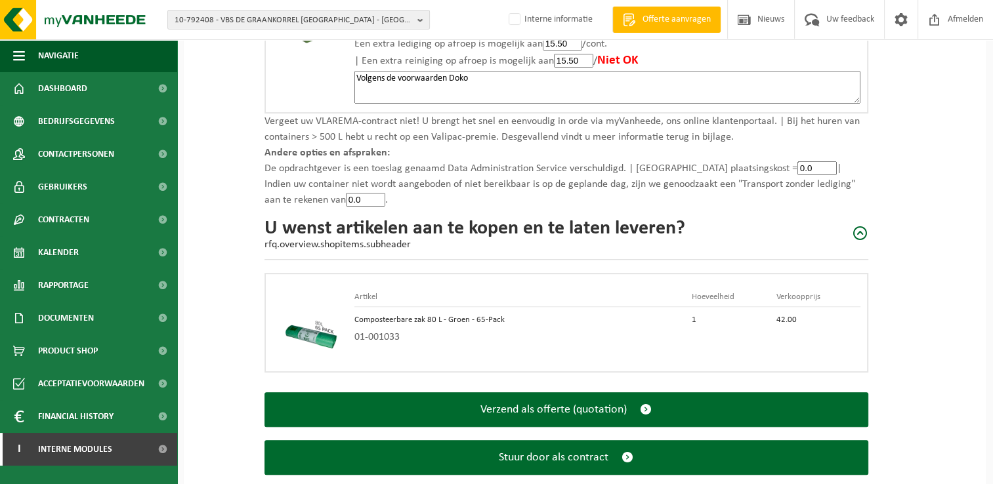
scroll to position [394, 0]
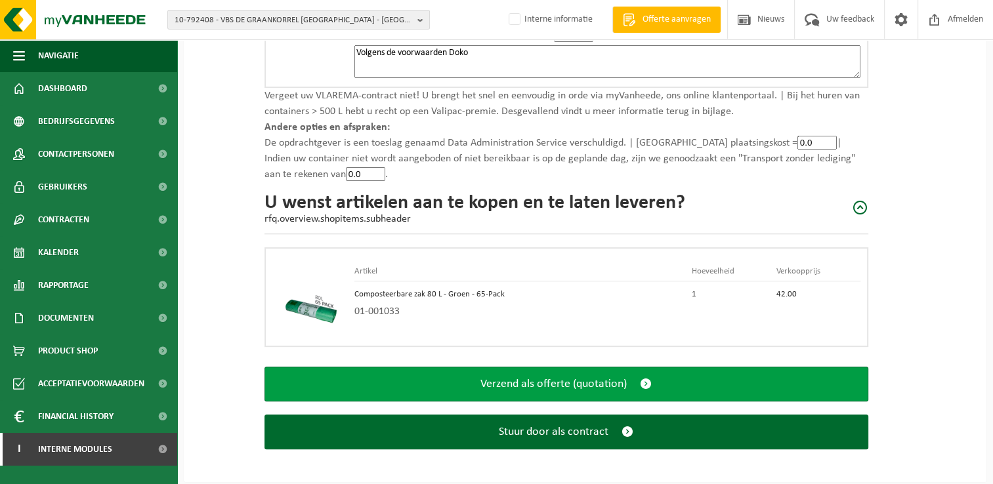
type input "0.0"
click at [649, 377] on span "submit" at bounding box center [646, 384] width 12 height 14
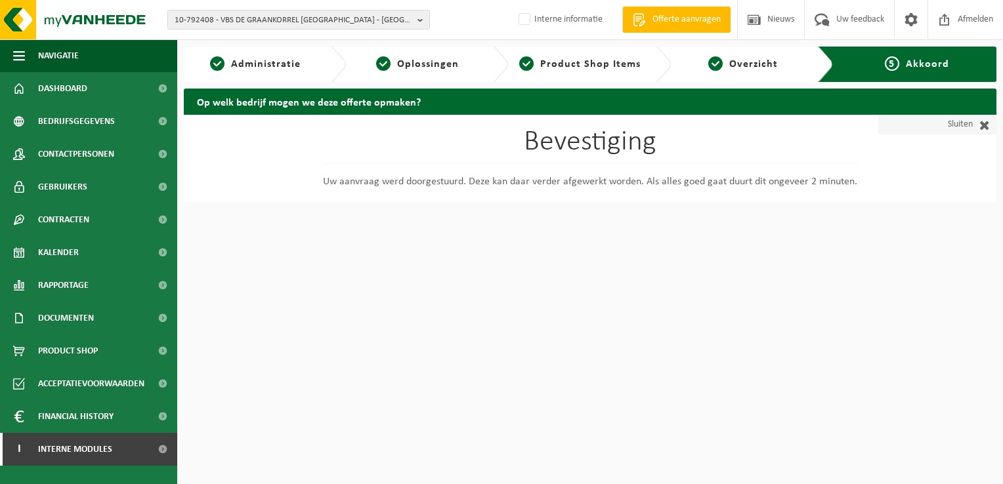
click at [982, 125] on span at bounding box center [981, 124] width 17 height 13
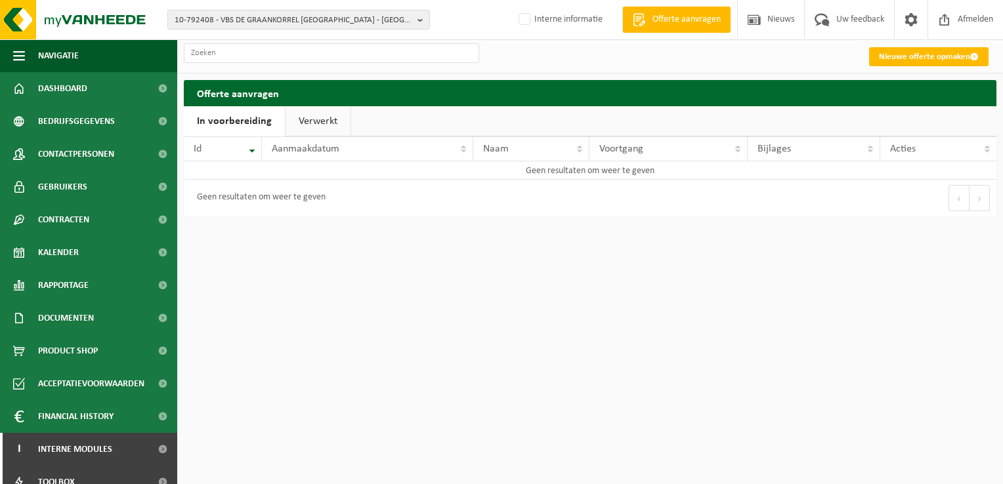
click at [314, 123] on link "Verwerkt" at bounding box center [318, 121] width 65 height 30
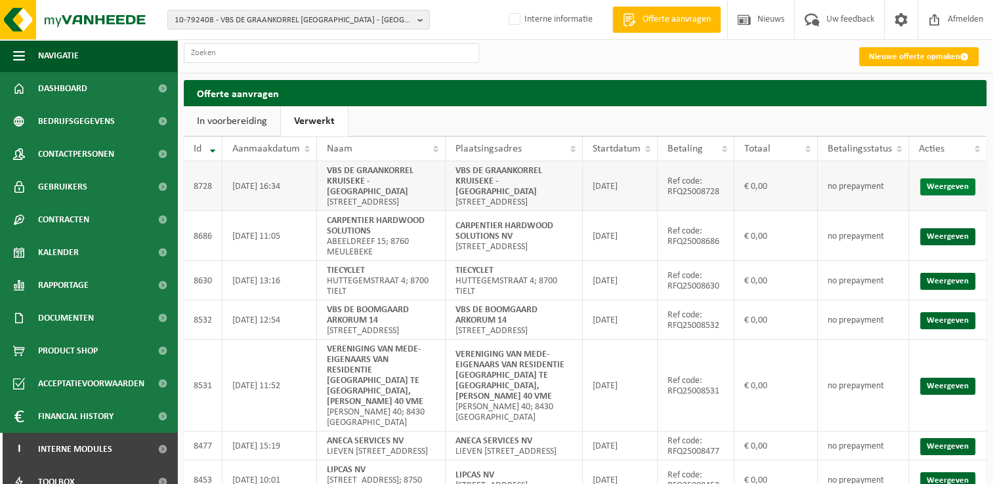
click at [955, 190] on link "Weergeven" at bounding box center [947, 187] width 55 height 17
drag, startPoint x: 969, startPoint y: 20, endPoint x: 856, endPoint y: 20, distance: 112.9
click at [969, 20] on span "Afmelden" at bounding box center [966, 19] width 42 height 39
